Goal: Information Seeking & Learning: Learn about a topic

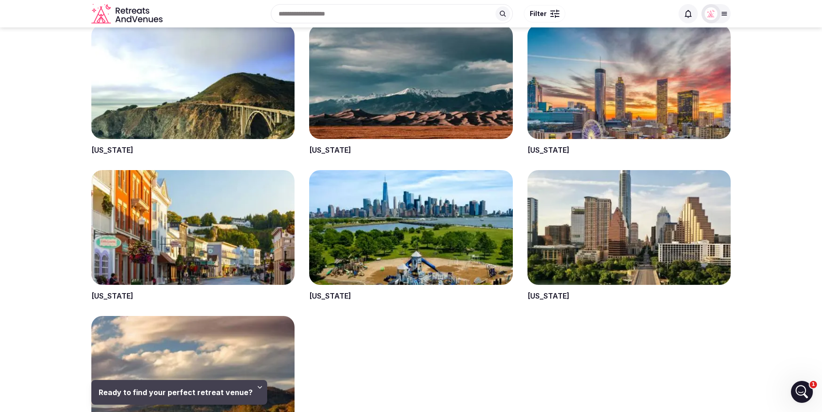
scroll to position [1749, 0]
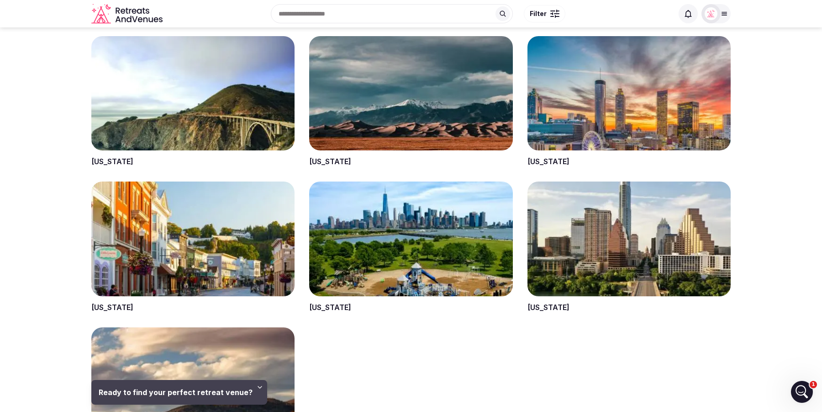
click at [111, 159] on span at bounding box center [192, 101] width 203 height 131
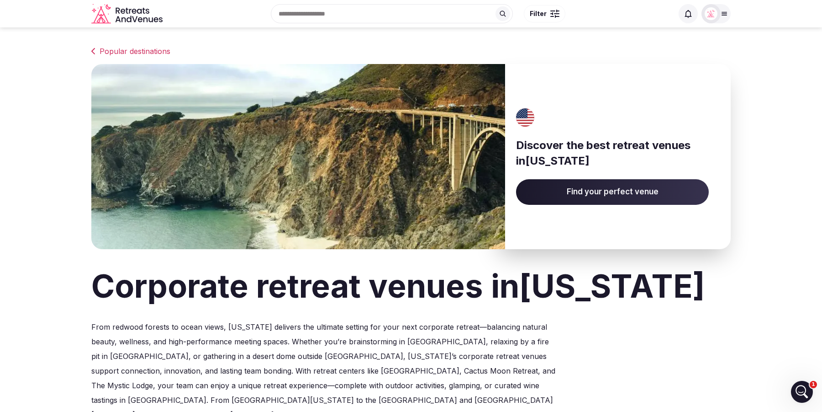
click at [599, 195] on span "Find your perfect venue" at bounding box center [612, 192] width 193 height 26
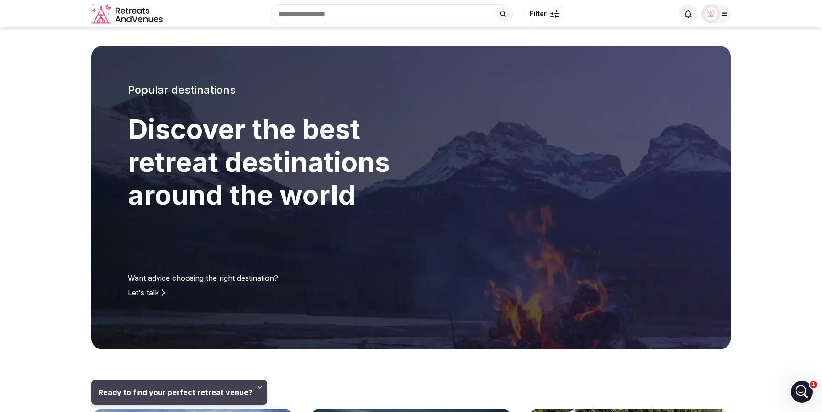
click at [127, 15] on icon "Retreats and Venues company logo" at bounding box center [127, 14] width 73 height 21
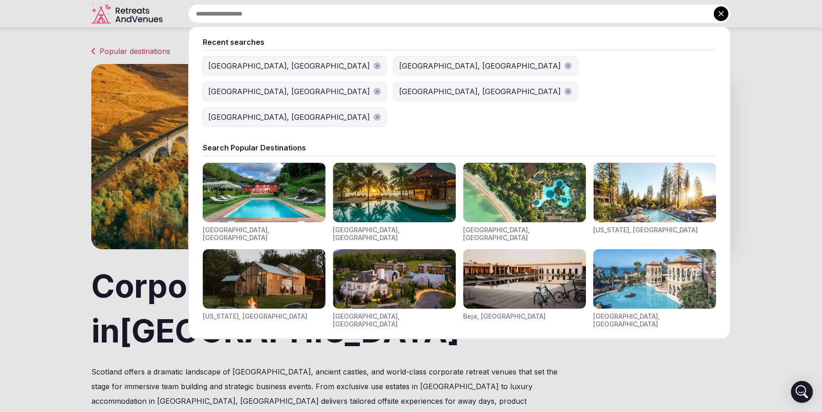
click at [309, 14] on input "text" at bounding box center [459, 13] width 543 height 19
click at [242, 62] on div "[GEOGRAPHIC_DATA], [GEOGRAPHIC_DATA]" at bounding box center [289, 65] width 162 height 11
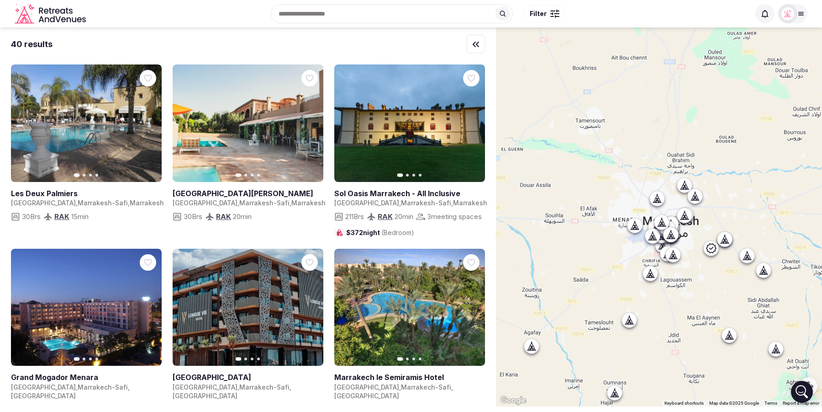
click at [542, 13] on span "Filter" at bounding box center [538, 13] width 17 height 9
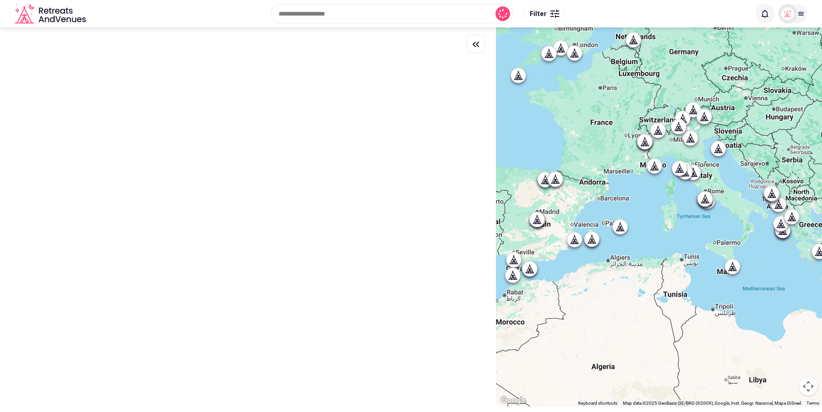
click at [548, 12] on button "Filter" at bounding box center [545, 13] width 42 height 17
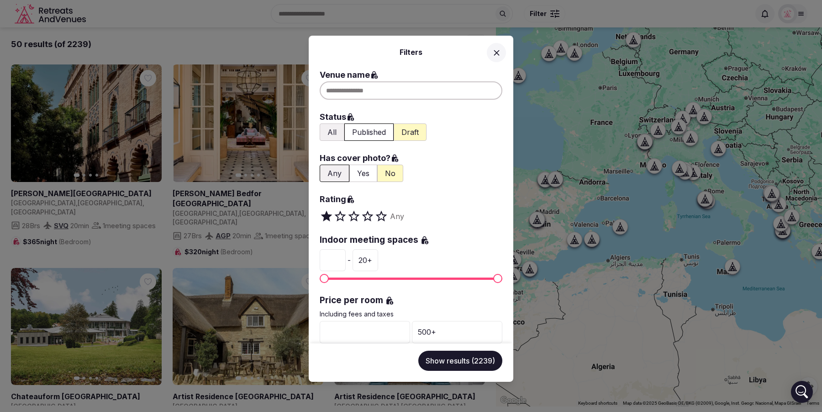
click at [373, 96] on div at bounding box center [411, 90] width 183 height 18
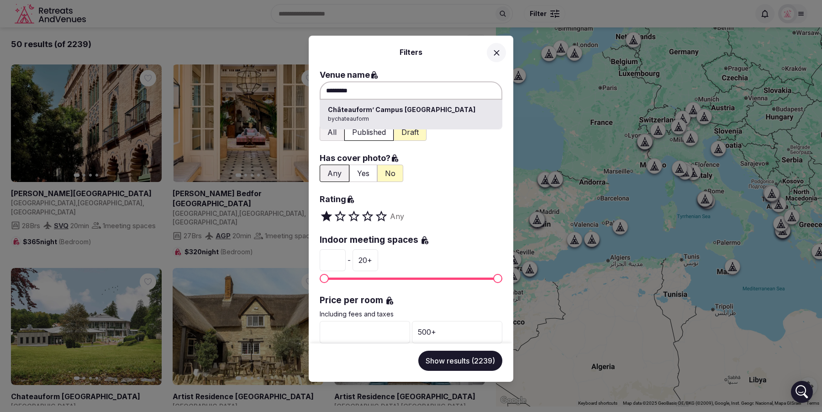
type input "**********"
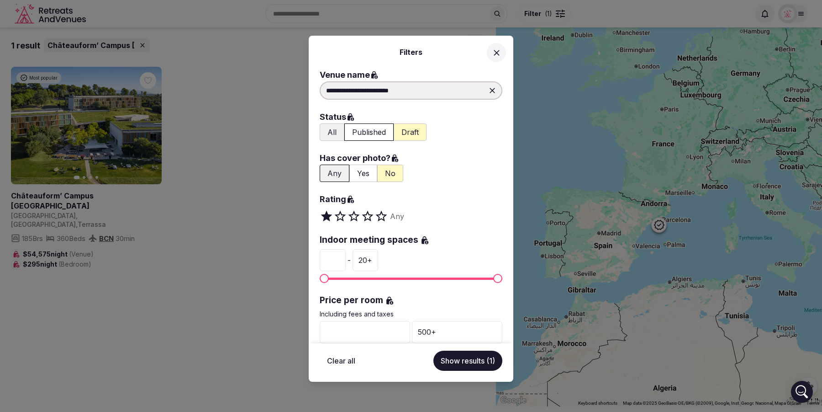
click at [497, 51] on icon at bounding box center [497, 53] width 10 height 10
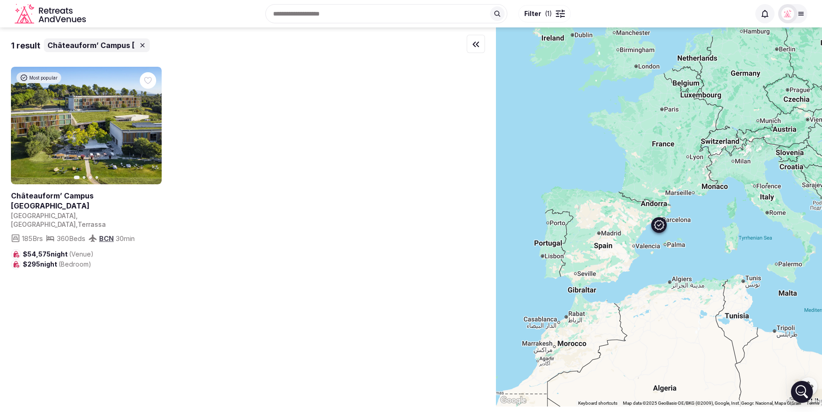
click at [52, 194] on link at bounding box center [84, 201] width 147 height 21
